Goal: Check status: Check status

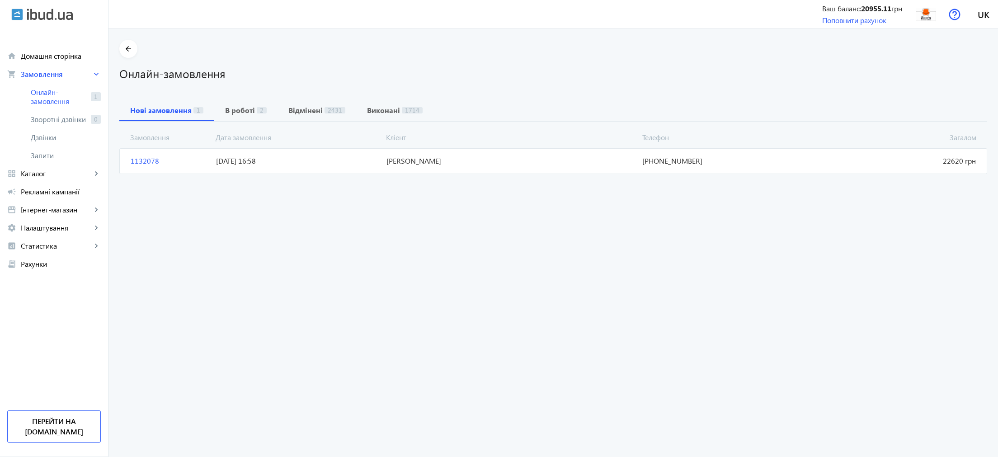
click at [143, 166] on span "1132078" at bounding box center [169, 161] width 85 height 10
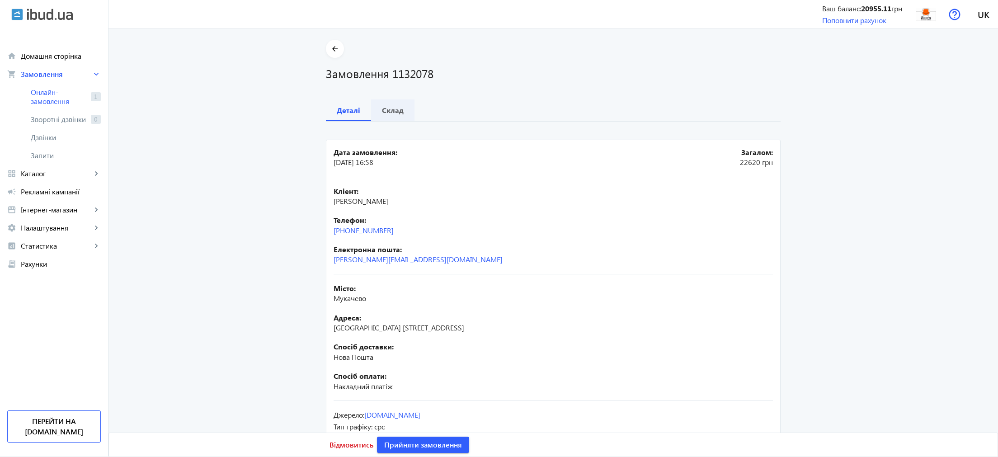
click at [389, 109] on b "Склад" at bounding box center [393, 110] width 22 height 7
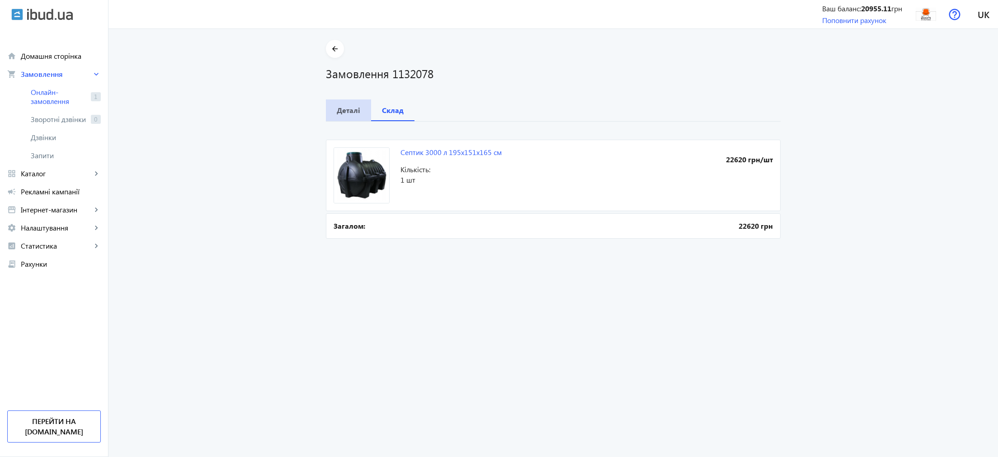
click at [350, 118] on span "Деталі" at bounding box center [349, 110] width 24 height 22
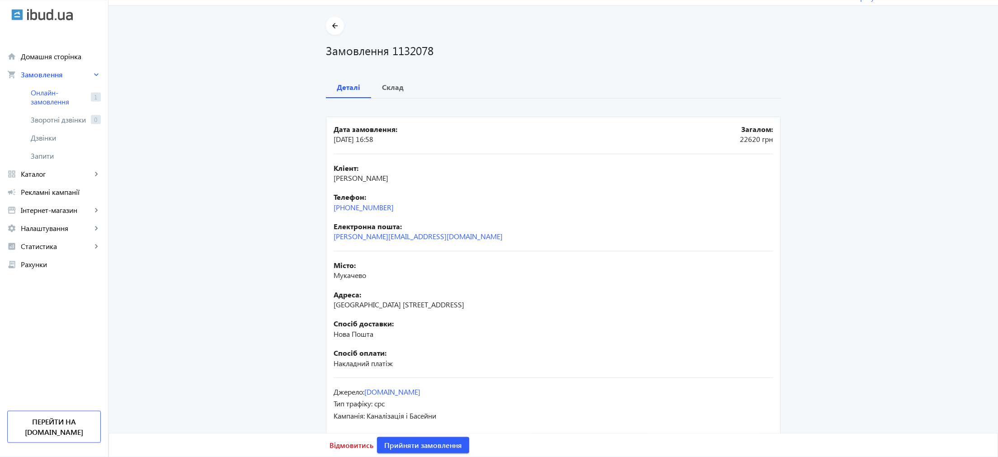
scroll to position [37, 0]
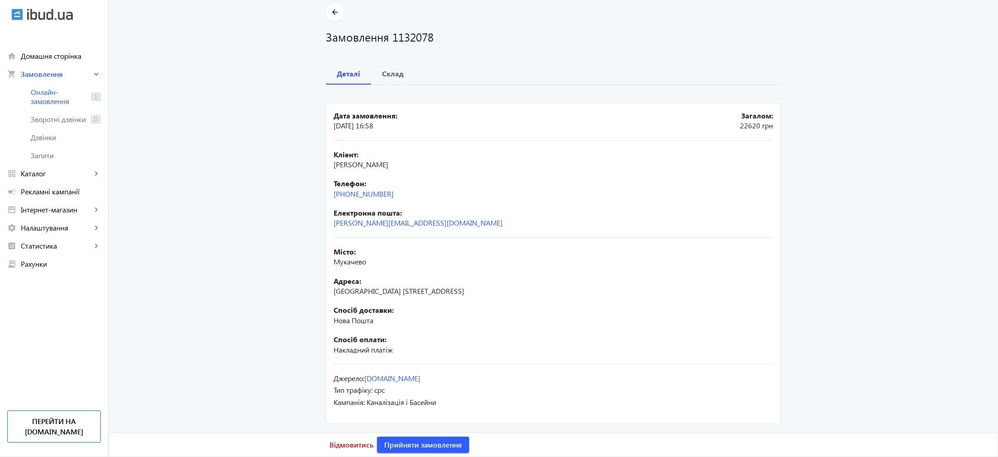
drag, startPoint x: 332, startPoint y: 288, endPoint x: 519, endPoint y: 288, distance: 186.7
click at [519, 288] on mat-card "Дата замовлення: [DATE] 16:58 Загалом: 22620 грн Кліент: [PERSON_NAME] Телефон:…" at bounding box center [553, 263] width 455 height 321
copy span "[GEOGRAPHIC_DATA] [STREET_ADDRESS]"
click at [255, 271] on main "arrow_back Замовлення 1132078 Деталі Склад Дата замовлення: [DATE] 16:58 Загало…" at bounding box center [554, 214] width 890 height 423
click at [394, 70] on b "Склад" at bounding box center [393, 73] width 22 height 7
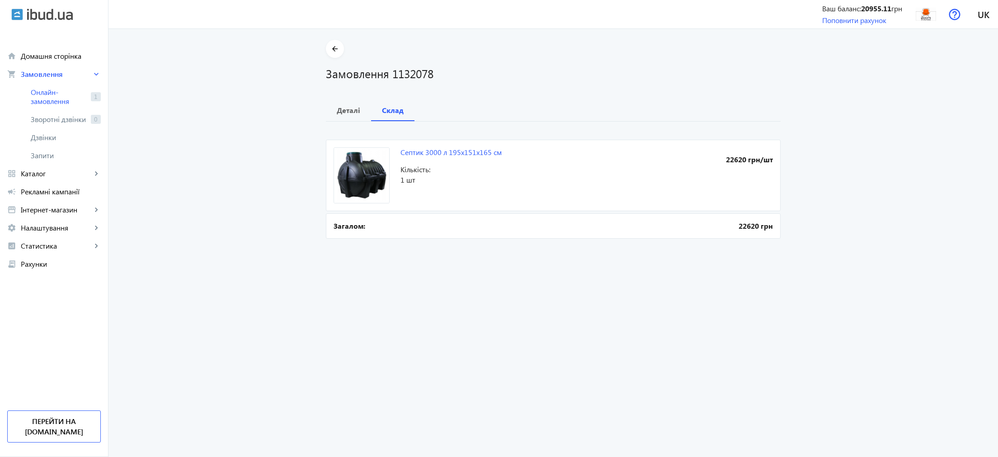
click at [332, 82] on div "arrow_back Замовлення 1132078 Деталі Склад Септик 3000 л 195х151х165 см 22620 г…" at bounding box center [553, 140] width 477 height 201
click at [342, 118] on span "Деталі" at bounding box center [349, 110] width 24 height 22
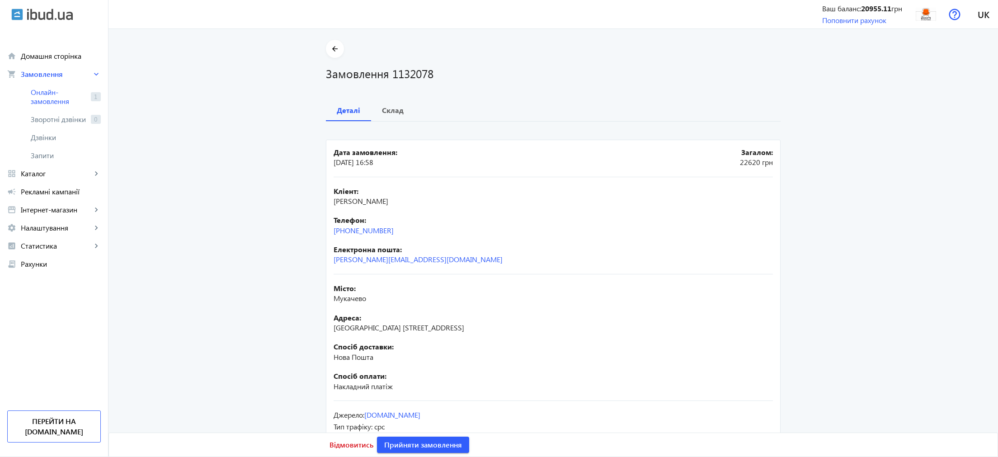
drag, startPoint x: 399, startPoint y: 230, endPoint x: 330, endPoint y: 230, distance: 68.7
click at [330, 230] on mat-card "Дата замовлення: [DATE] 16:58 Загалом: 22620 грн Кліент: [PERSON_NAME] Телефон:…" at bounding box center [553, 300] width 455 height 321
copy link "[PHONE_NUMBER]"
